Goal: Transaction & Acquisition: Purchase product/service

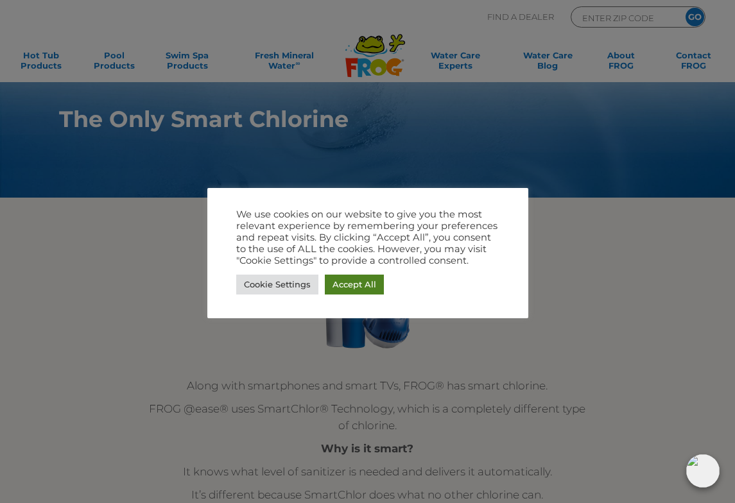
click at [350, 283] on link "Accept All" at bounding box center [354, 285] width 59 height 20
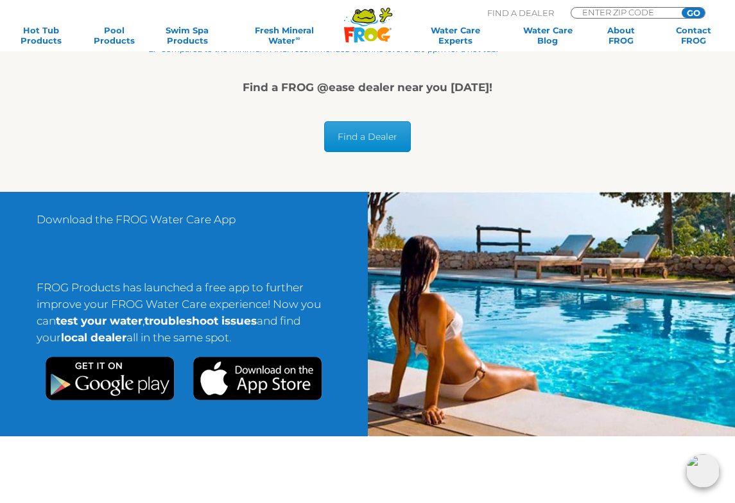
scroll to position [2109, 0]
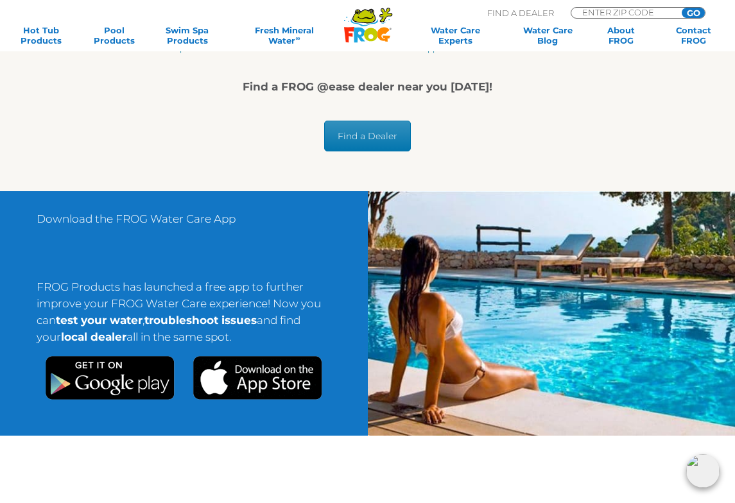
click at [360, 135] on link "Find a Dealer" at bounding box center [367, 136] width 87 height 31
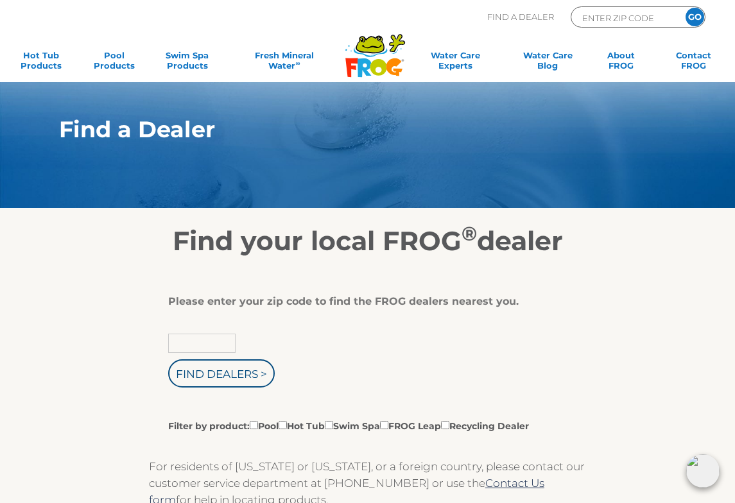
click at [195, 343] on input "text" at bounding box center [201, 343] width 67 height 19
type input "32667"
click at [211, 374] on input "Find Dealers >" at bounding box center [221, 374] width 107 height 28
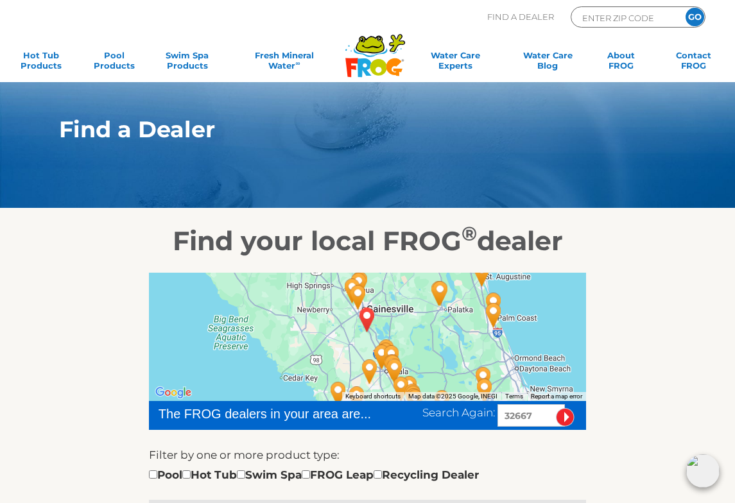
click at [388, 326] on div at bounding box center [367, 337] width 437 height 128
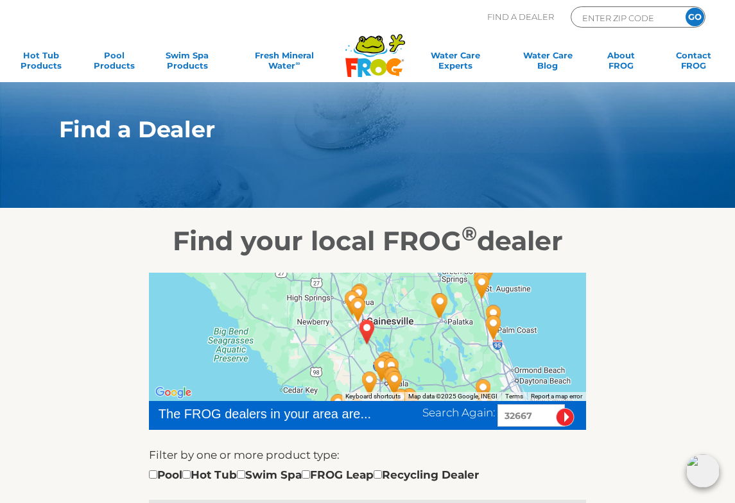
click at [423, 362] on div at bounding box center [367, 337] width 437 height 128
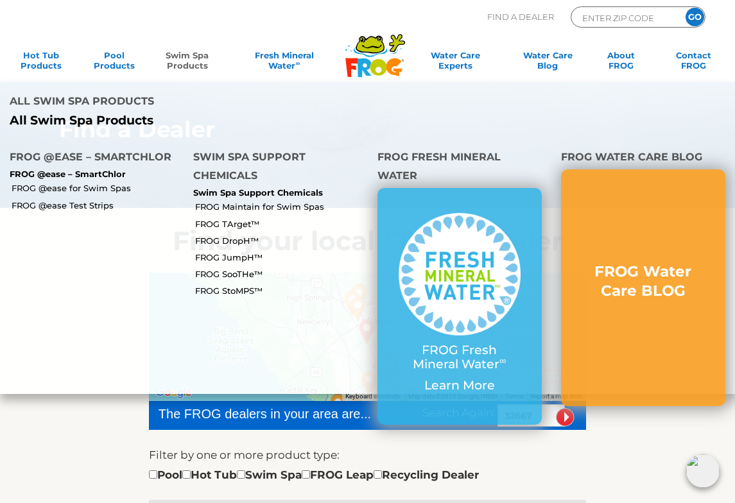
click at [189, 60] on link "Swim Spa Products" at bounding box center [187, 63] width 57 height 26
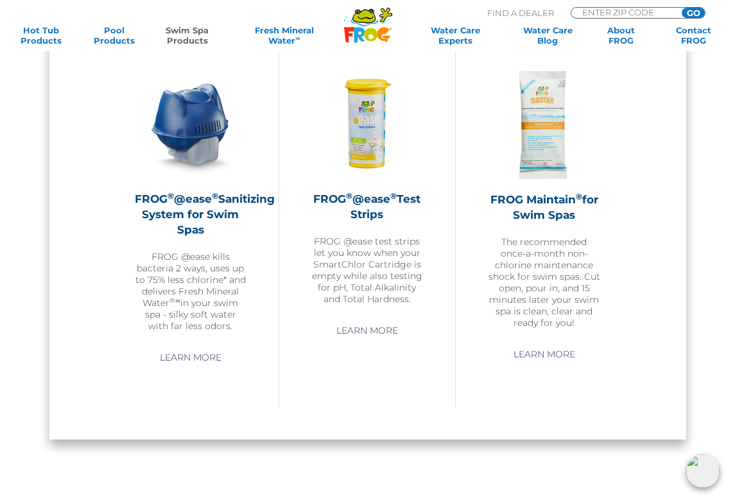
scroll to position [984, 0]
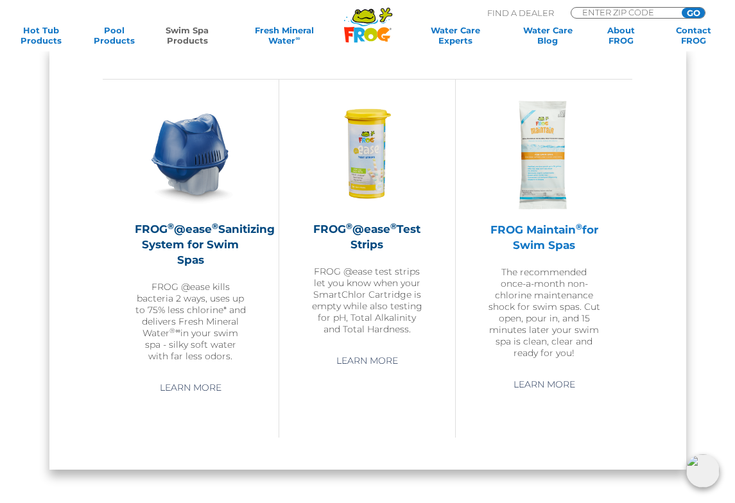
click at [544, 160] on img at bounding box center [544, 155] width 112 height 112
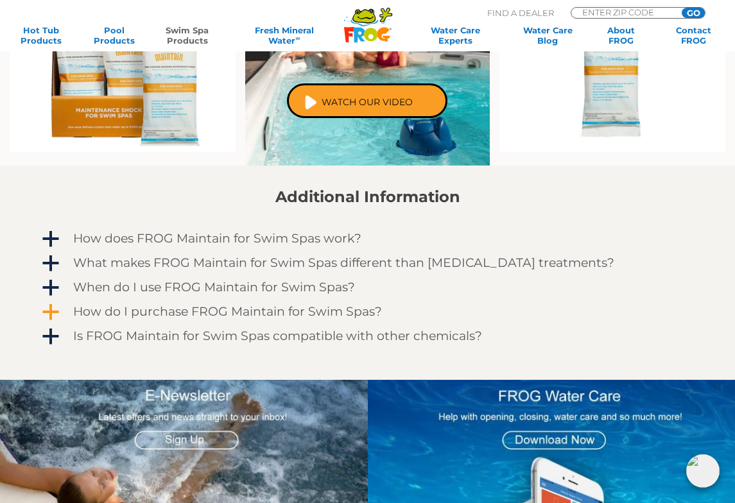
scroll to position [861, 0]
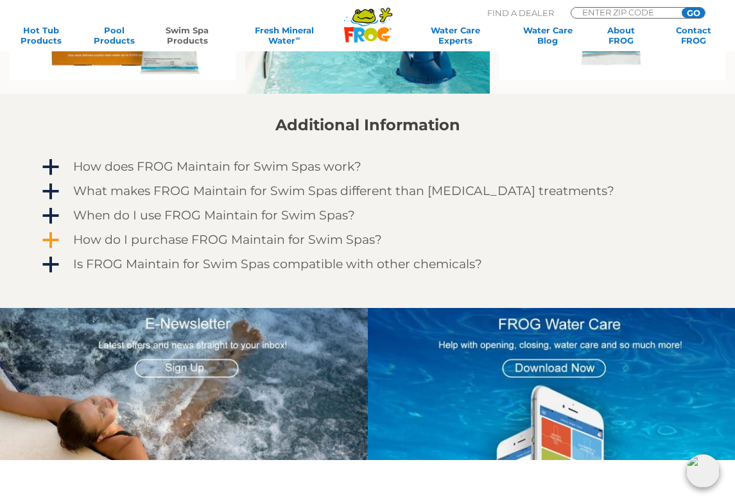
click at [283, 239] on h4 "How do I purchase FROG Maintain for Swim Spas?" at bounding box center [227, 240] width 309 height 14
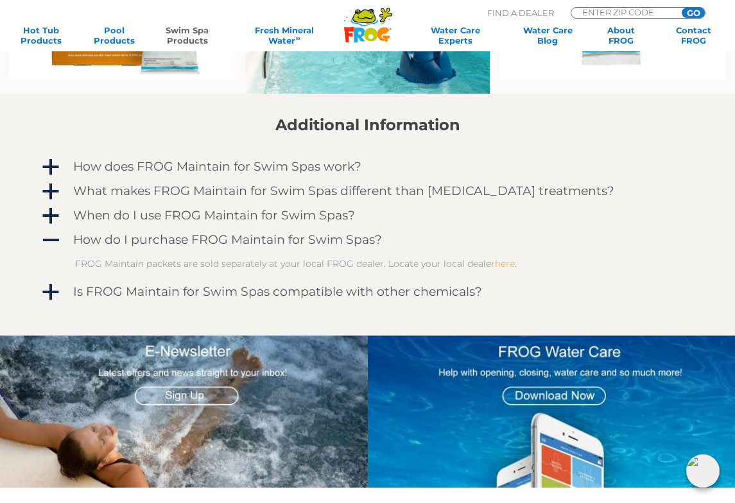
click at [495, 266] on link "here" at bounding box center [505, 264] width 20 height 12
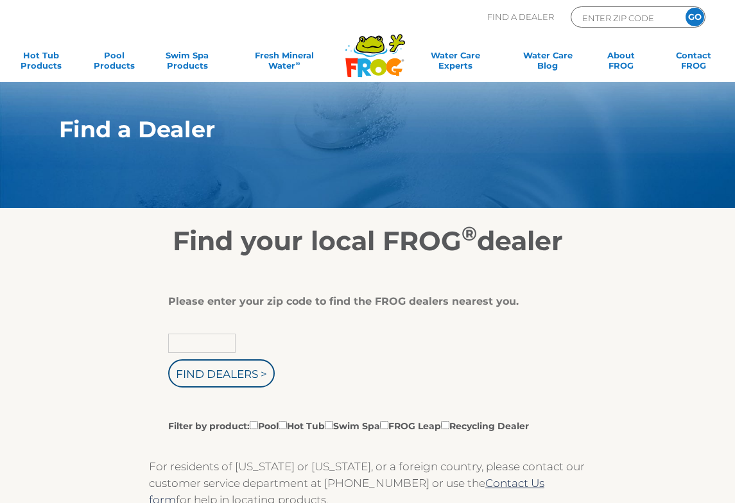
click at [189, 343] on input "text" at bounding box center [201, 343] width 67 height 19
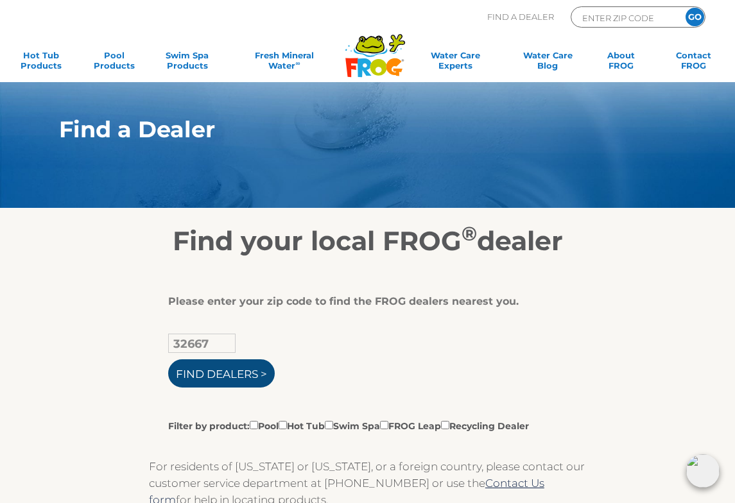
type input "32667"
click at [203, 374] on input "Find Dealers >" at bounding box center [221, 374] width 107 height 28
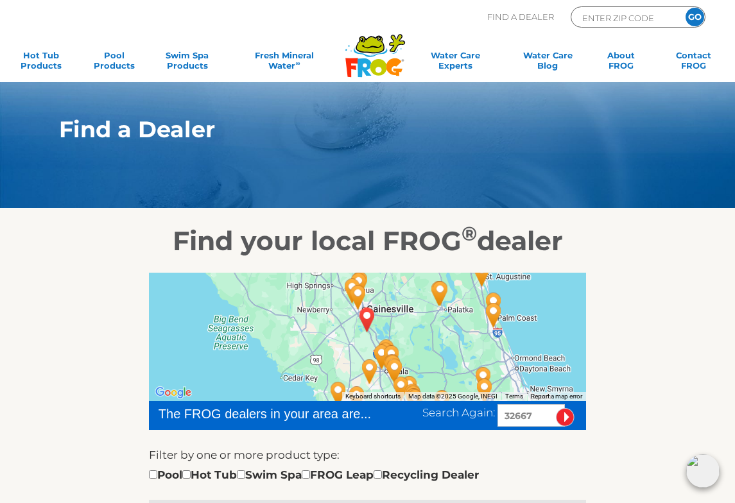
click at [361, 293] on img "Pool & Spa Warehouse of Gainesville - 13 miles away." at bounding box center [359, 297] width 30 height 35
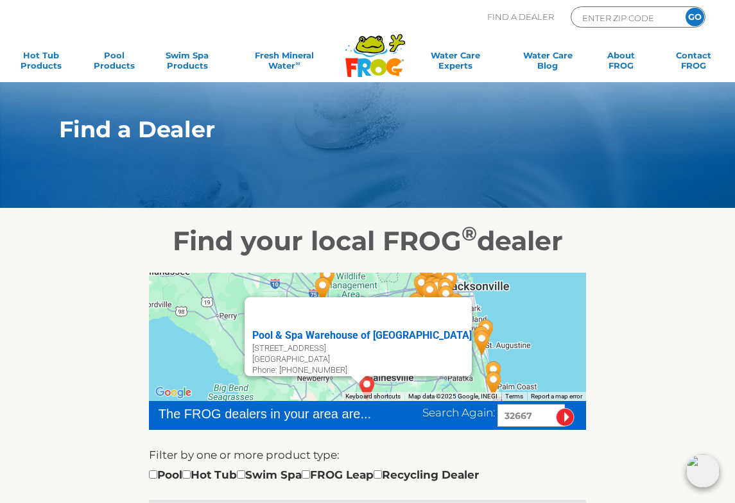
click at [576, 307] on div "Pool & Spa Warehouse of [GEOGRAPHIC_DATA] [STREET_ADDRESS] Phone: [PHONE_NUMBER]" at bounding box center [367, 337] width 437 height 128
